Goal: Task Accomplishment & Management: Complete application form

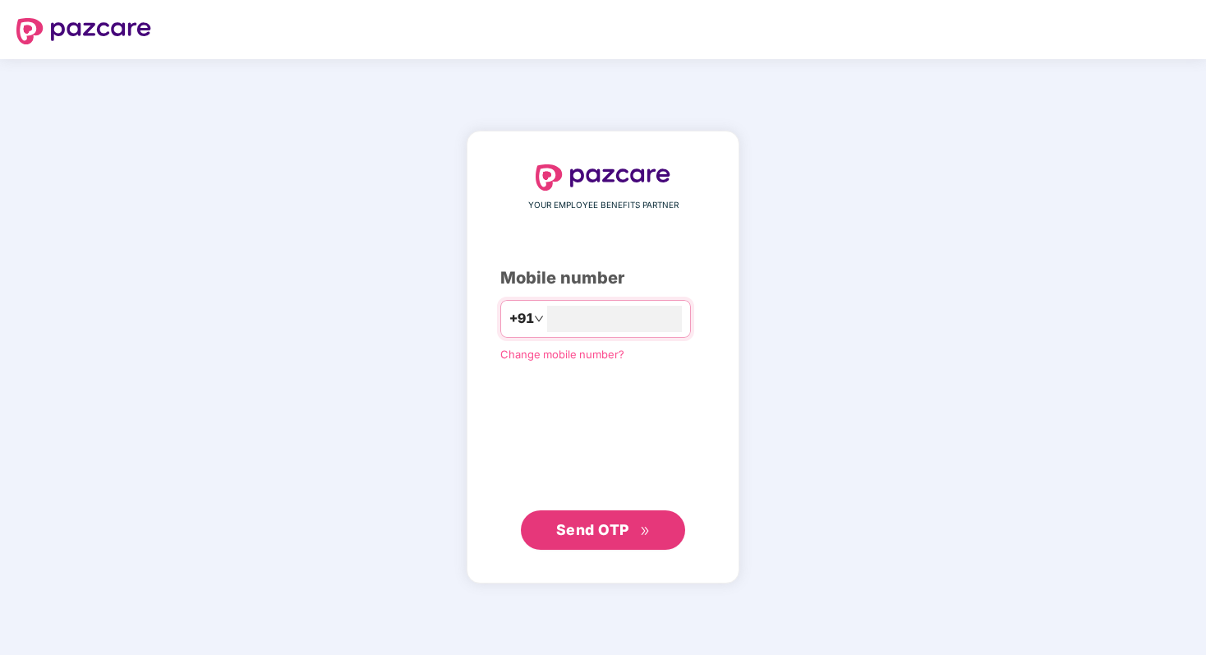
type input "**********"
click at [591, 529] on span "Send OTP" at bounding box center [592, 529] width 73 height 17
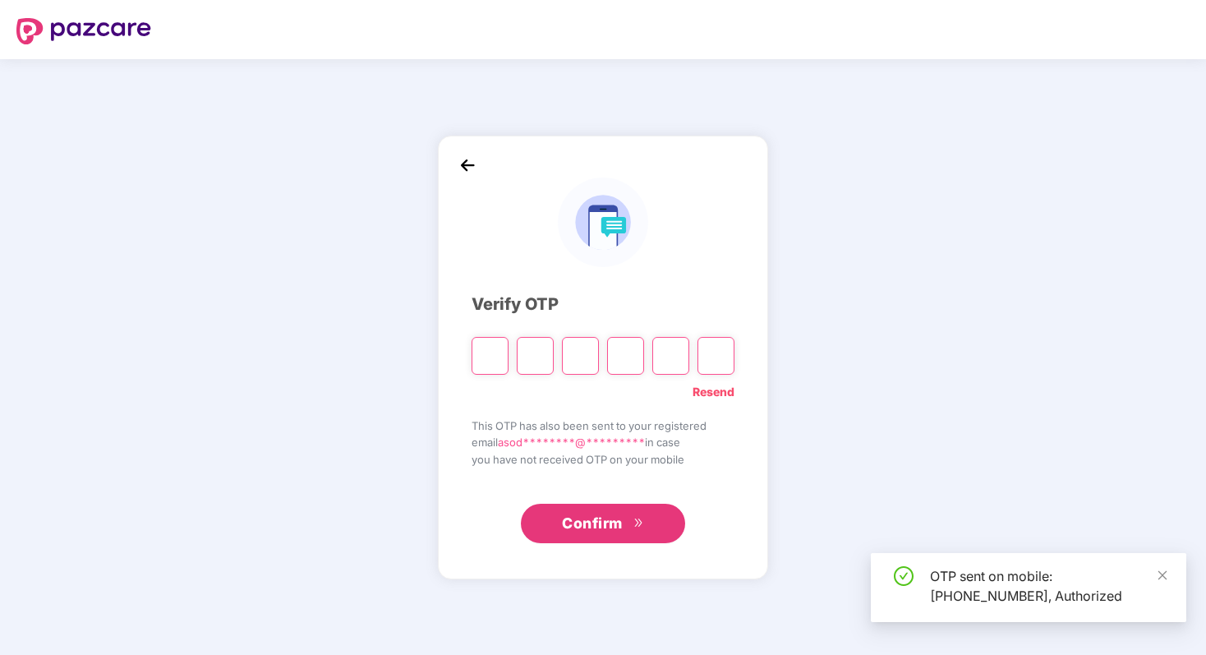
type input "*"
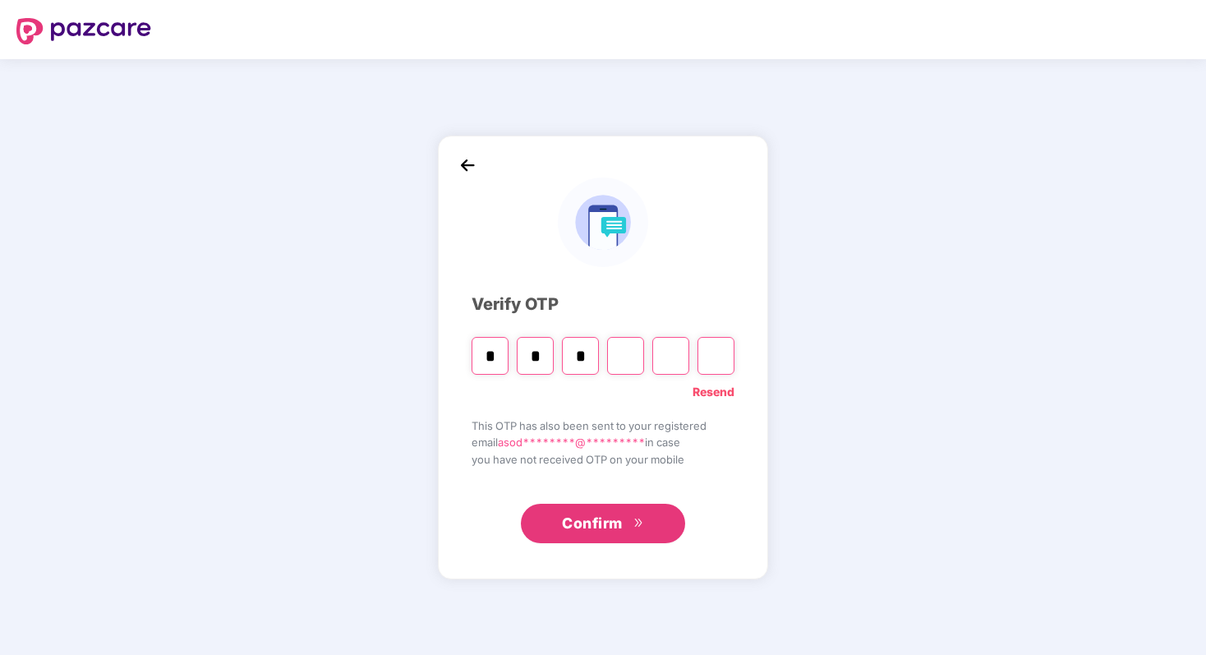
type input "*"
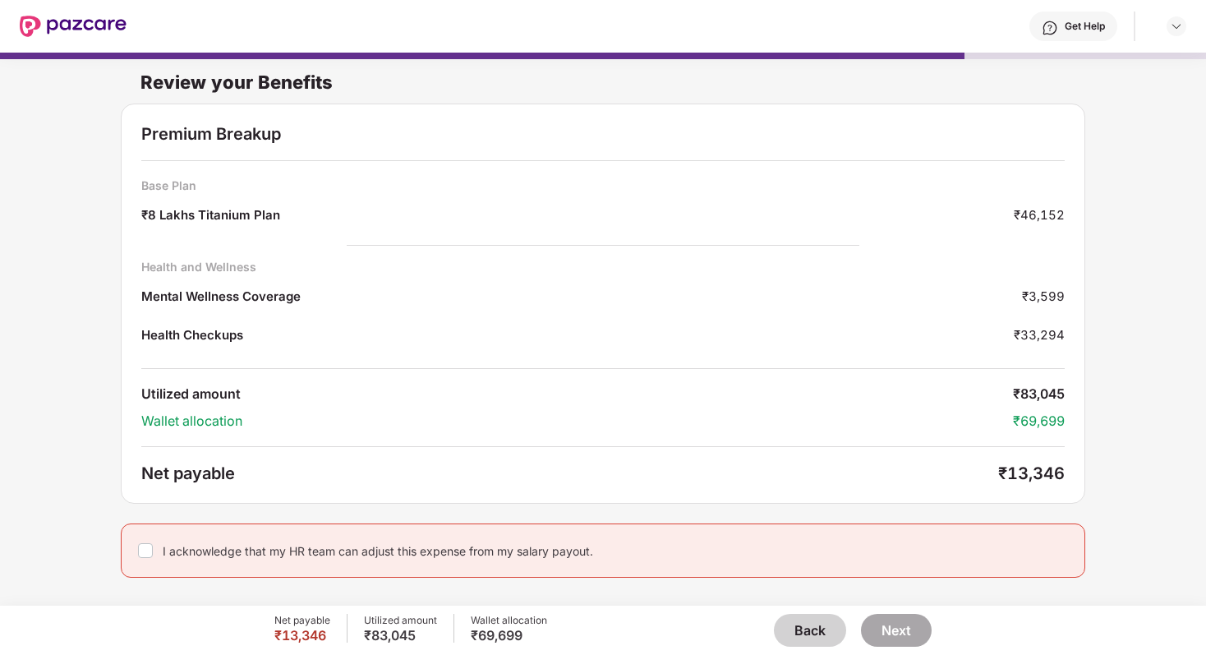
click at [798, 618] on button "Back" at bounding box center [810, 630] width 72 height 33
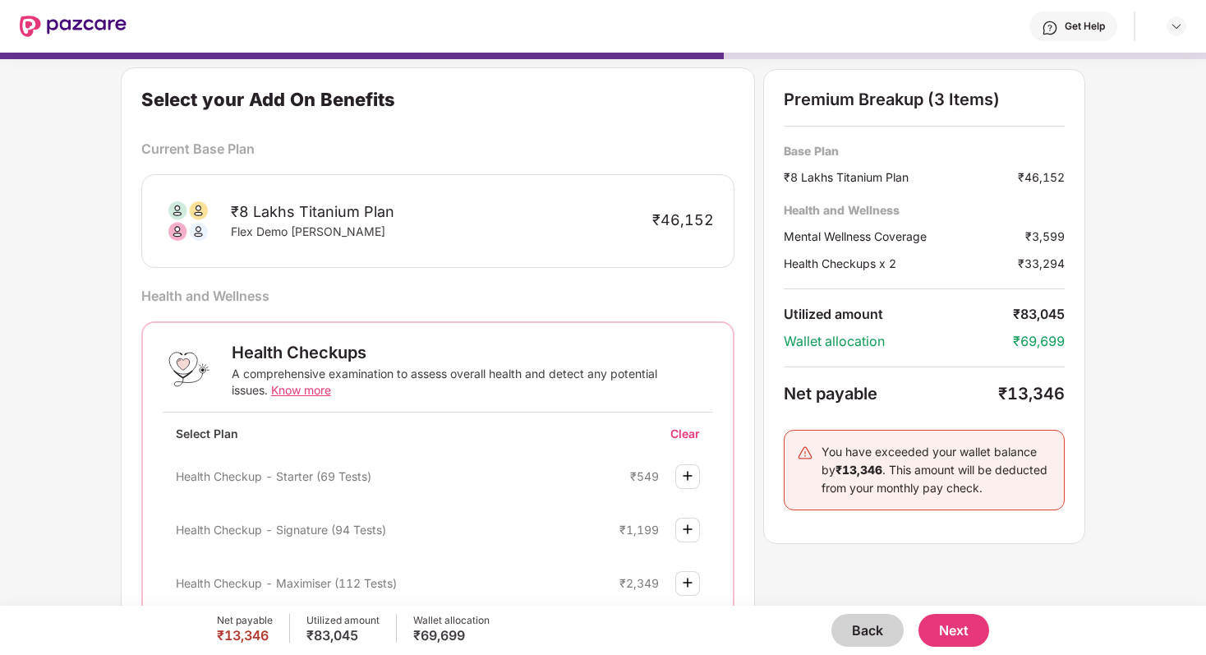
click at [885, 623] on button "Back" at bounding box center [867, 630] width 72 height 33
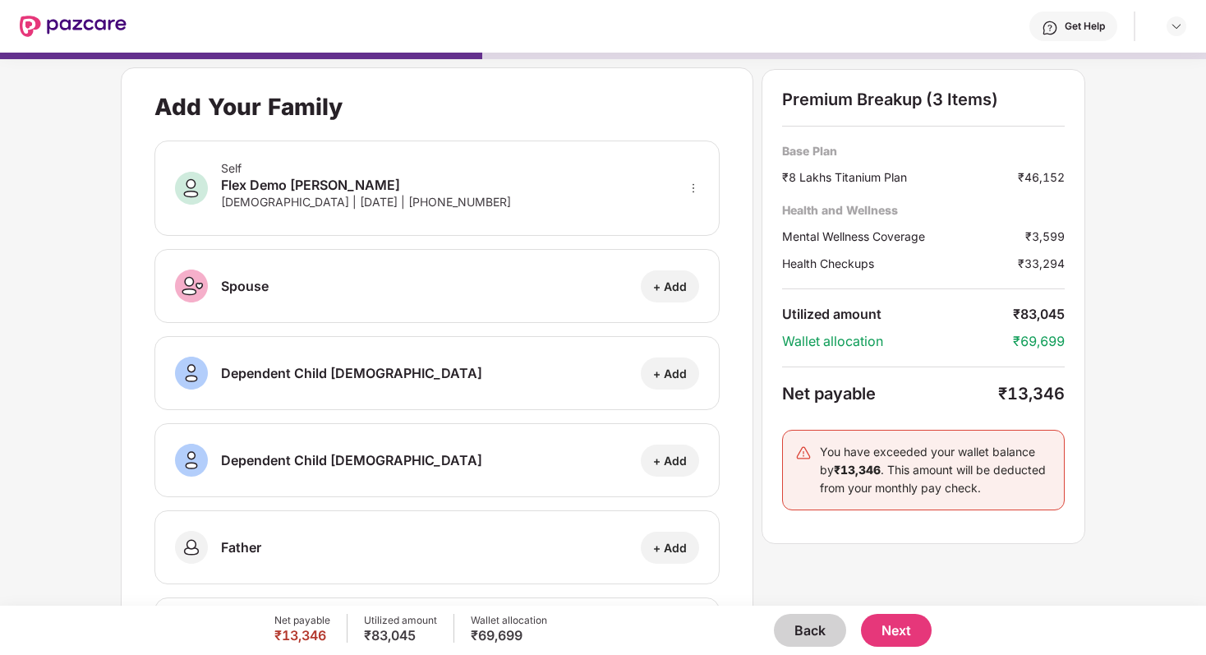
click at [825, 623] on button "Back" at bounding box center [810, 630] width 72 height 33
